Goal: Task Accomplishment & Management: Manage account settings

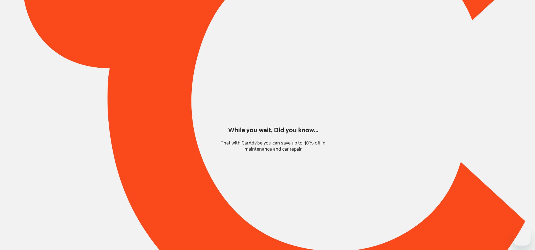
type input "*****"
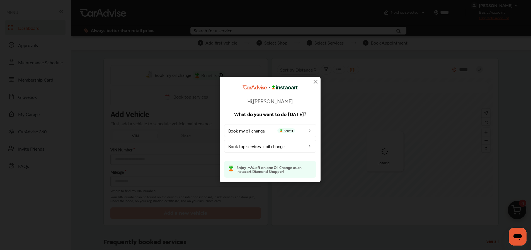
click at [315, 82] on img at bounding box center [315, 82] width 7 height 7
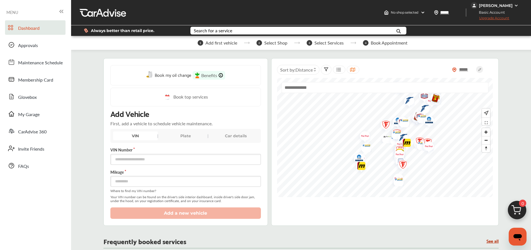
click at [509, 4] on div "[PERSON_NAME]" at bounding box center [496, 5] width 34 height 5
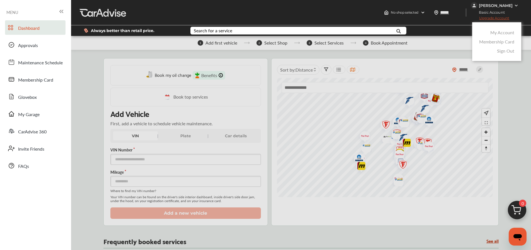
click at [502, 32] on link "My Account" at bounding box center [502, 32] width 24 height 6
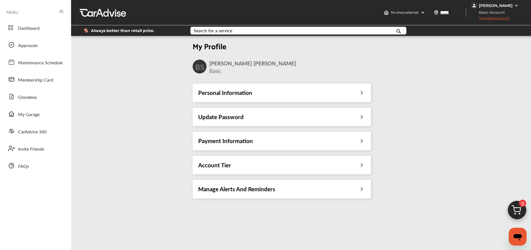
click at [263, 91] on div "Personal Information" at bounding box center [281, 92] width 167 height 7
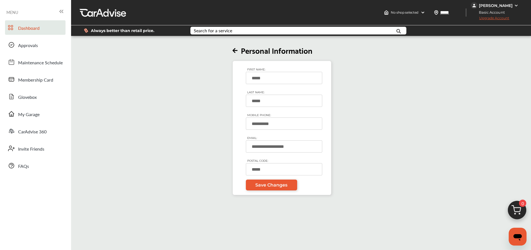
click at [31, 30] on span "Dashboard" at bounding box center [28, 28] width 21 height 7
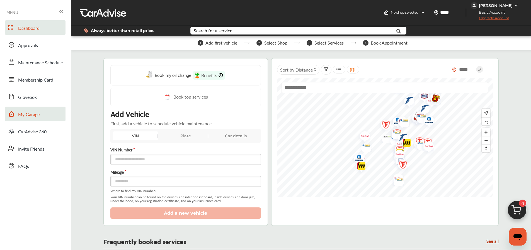
click at [33, 111] on span "My Garage" at bounding box center [28, 114] width 21 height 7
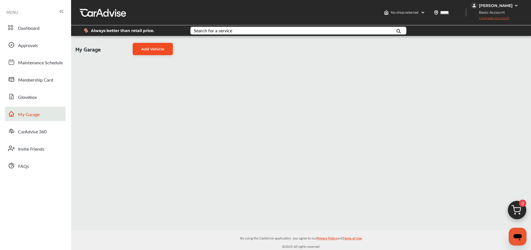
click at [147, 51] on link "Add Vehicle" at bounding box center [153, 49] width 40 height 12
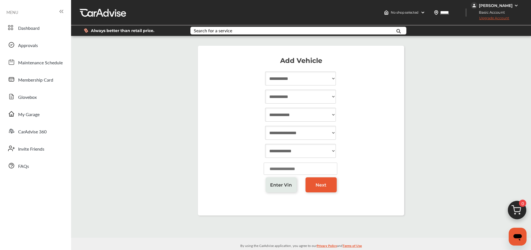
click at [278, 187] on span "Enter Vin" at bounding box center [281, 185] width 22 height 5
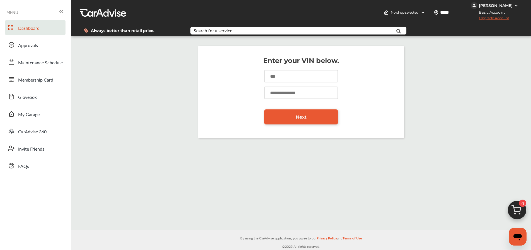
click at [33, 28] on span "Dashboard" at bounding box center [28, 28] width 21 height 7
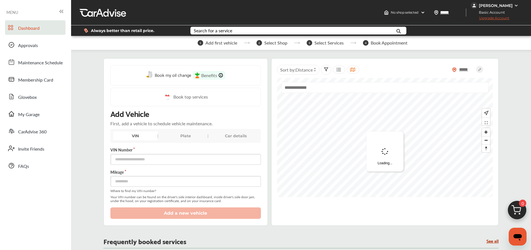
click at [184, 135] on div "Plate" at bounding box center [185, 136] width 45 height 9
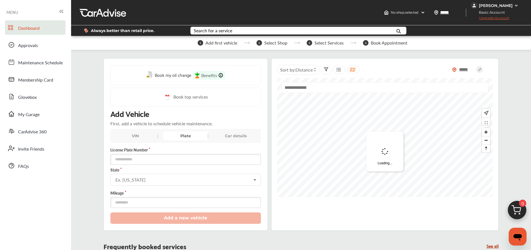
click at [127, 136] on div "VIN" at bounding box center [135, 136] width 45 height 9
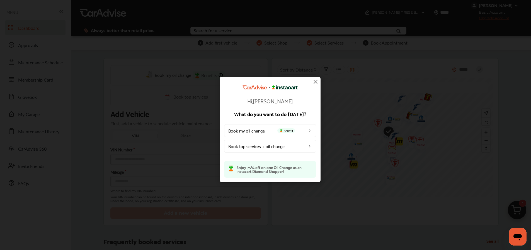
click at [315, 83] on img at bounding box center [315, 82] width 7 height 7
